Goal: Information Seeking & Learning: Learn about a topic

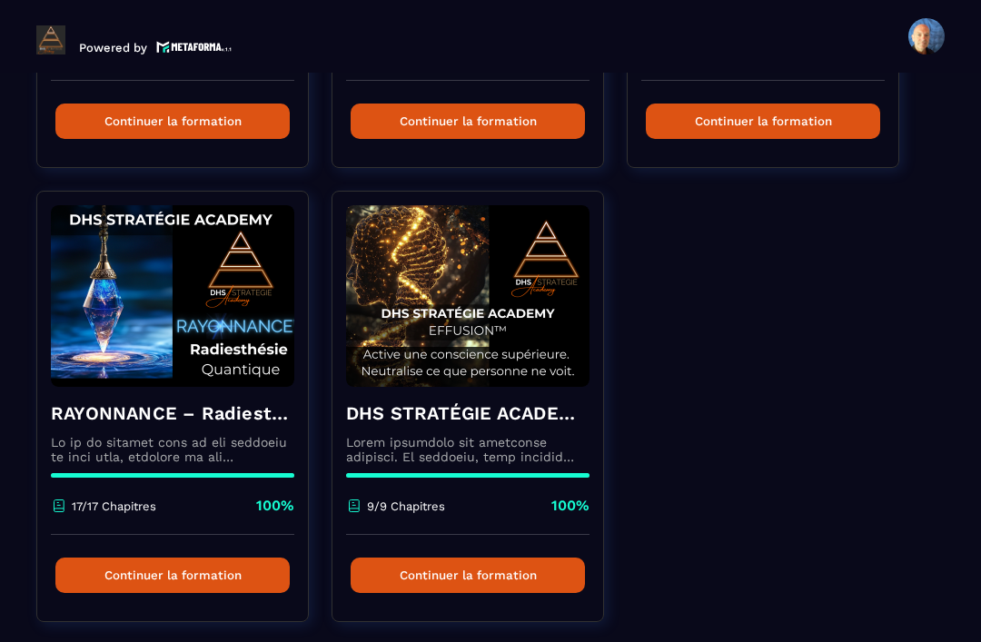
scroll to position [938, 0]
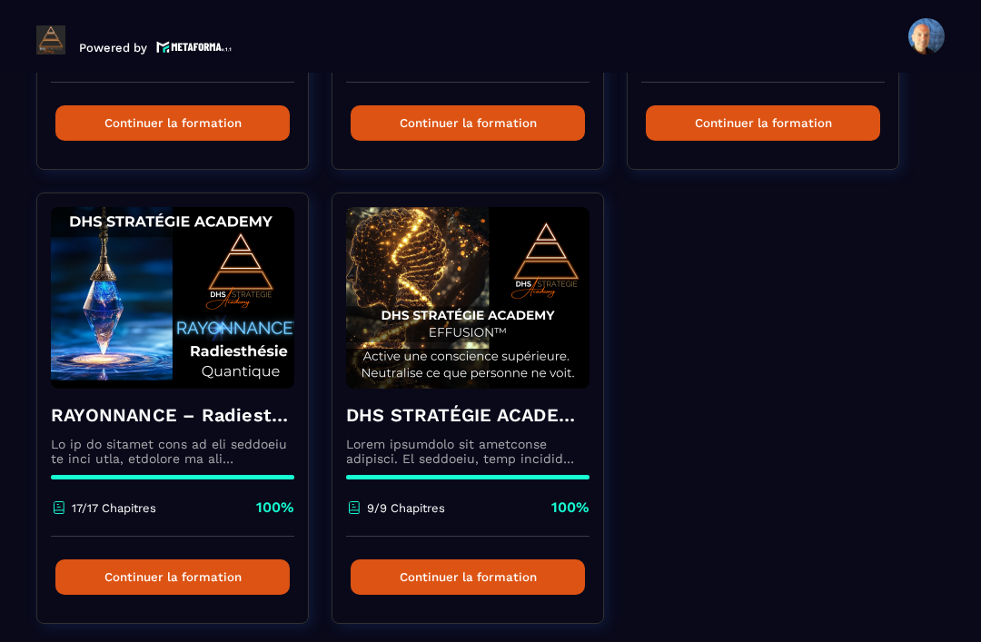
click at [205, 443] on p at bounding box center [172, 451] width 243 height 29
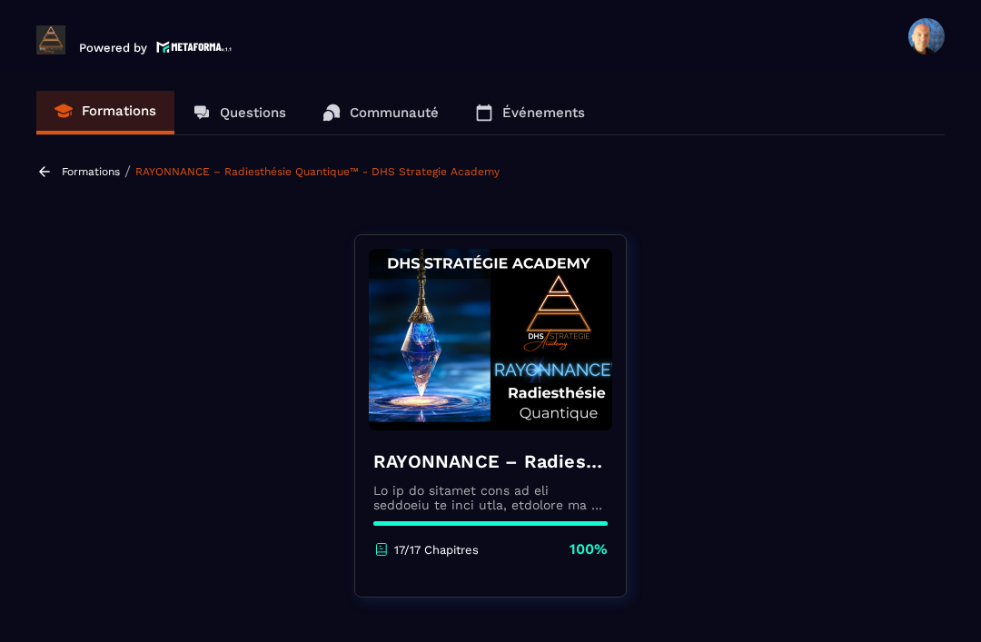
click at [55, 163] on link at bounding box center [46, 171] width 21 height 16
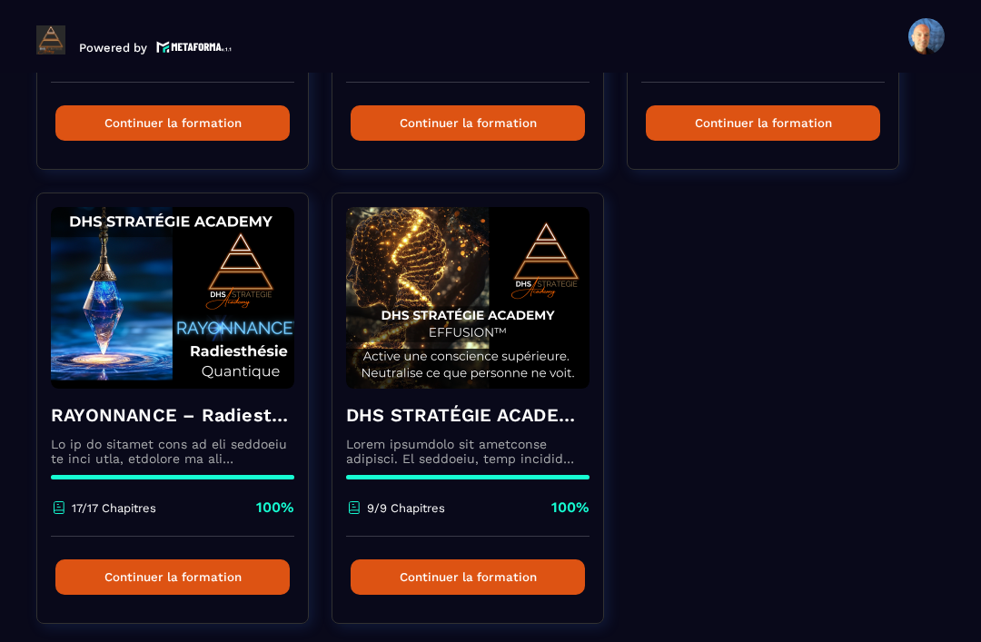
scroll to position [938, 0]
click at [539, 402] on h4 "DHS STRATÉGIE ACADEMY™ – EFFUSION" at bounding box center [467, 414] width 243 height 25
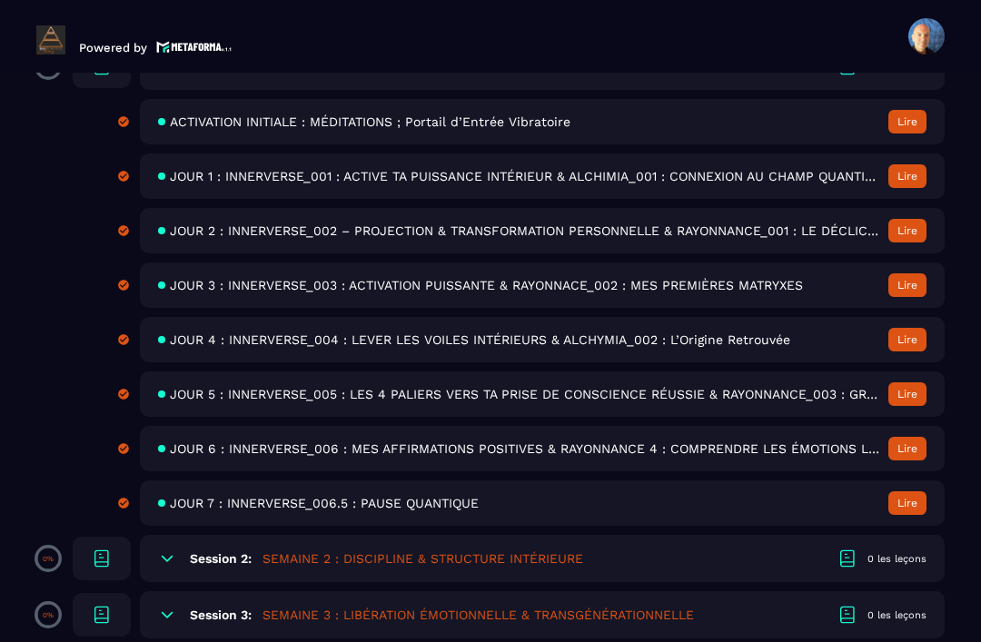
scroll to position [653, 0]
click at [564, 442] on span "JOUR 6 : INNERVERSE_006 : MES AFFIRMATIONS POSITIVES & RAYONNANCE 4 : COMPRENDR…" at bounding box center [524, 449] width 709 height 15
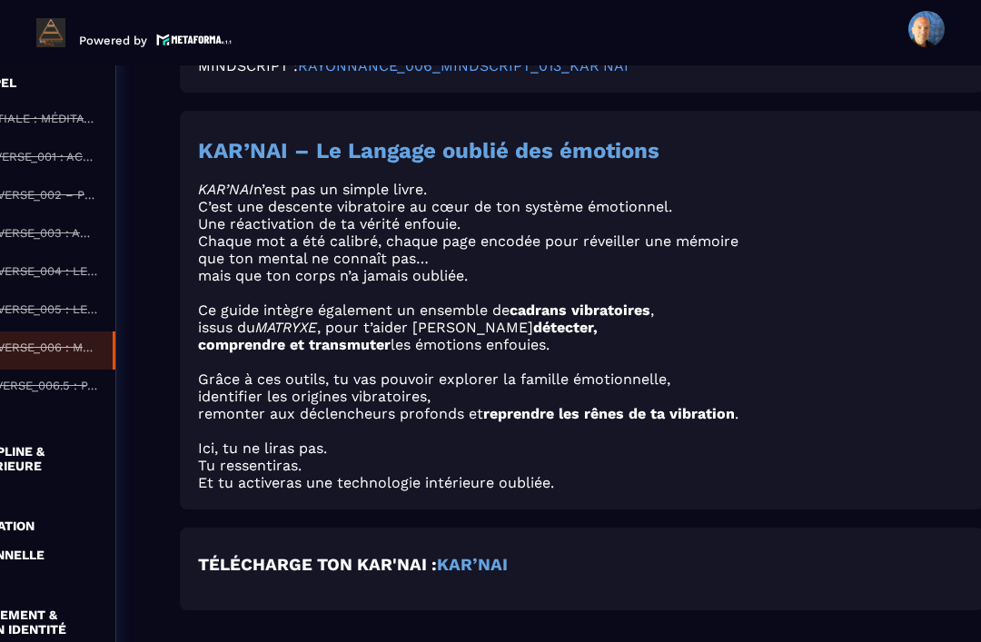
scroll to position [4312, 192]
click at [470, 555] on strong "KAR’NAI" at bounding box center [473, 565] width 71 height 20
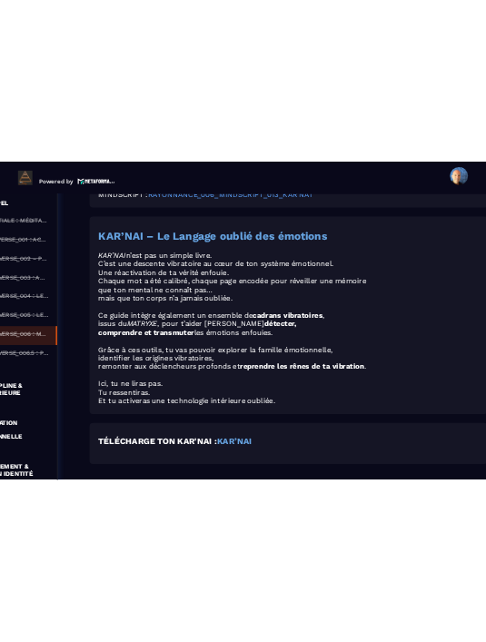
scroll to position [0, 0]
